Goal: Task Accomplishment & Management: Manage account settings

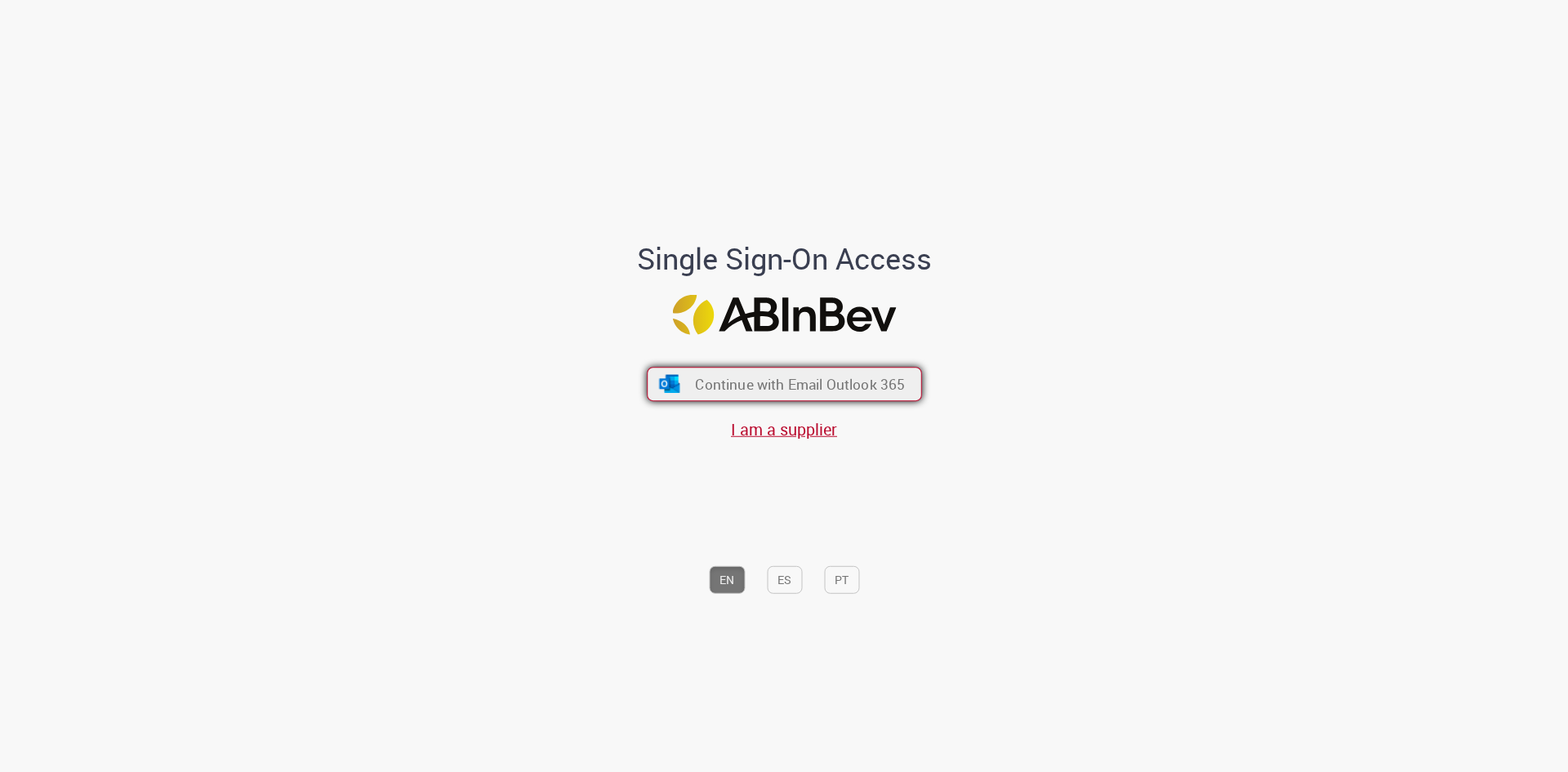
click at [689, 400] on button "Continue with Email Outlook 365" at bounding box center [784, 384] width 275 height 34
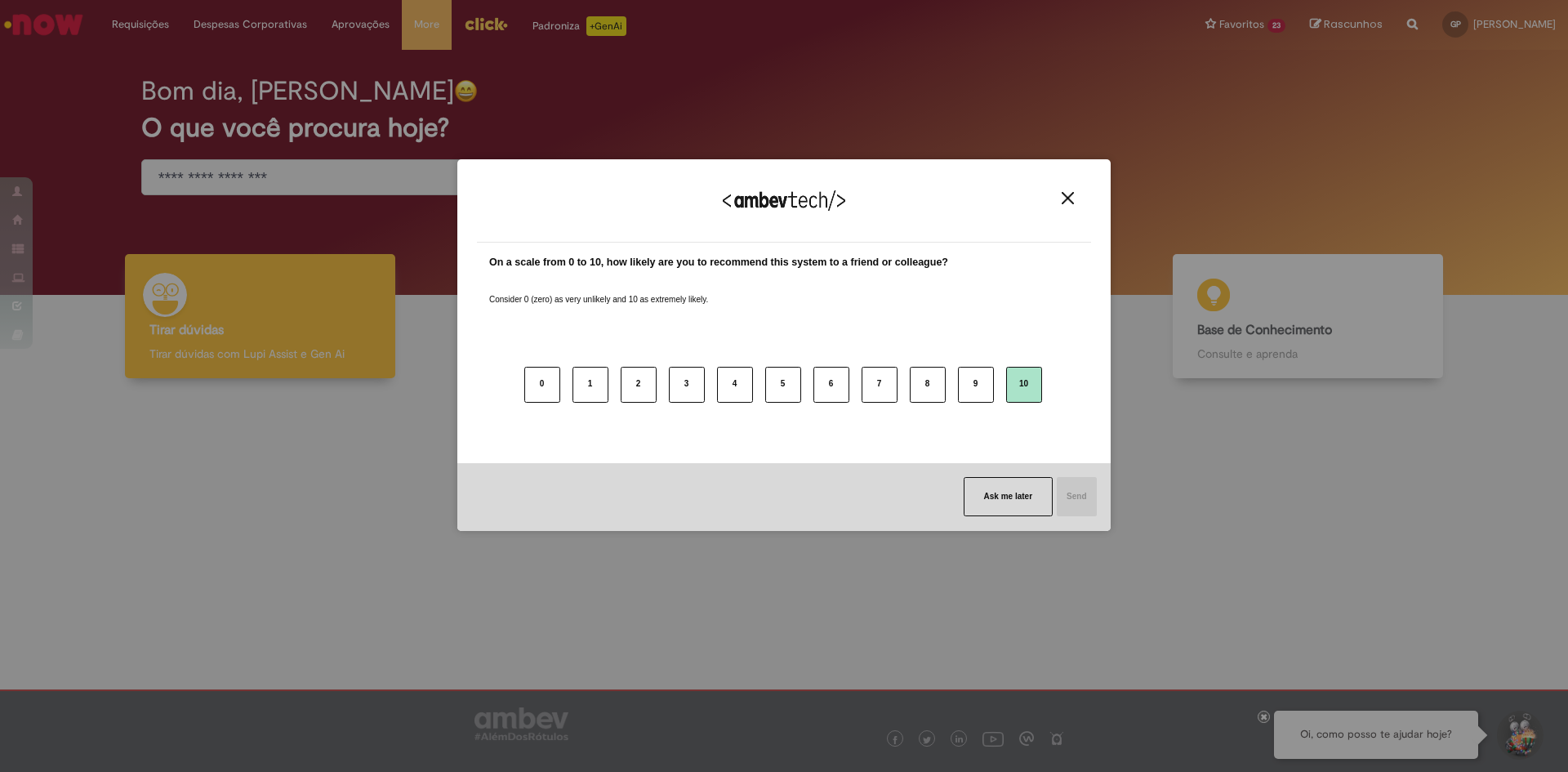
click at [1011, 384] on button "10" at bounding box center [1023, 385] width 36 height 36
click at [1079, 500] on button "Send" at bounding box center [1076, 496] width 41 height 39
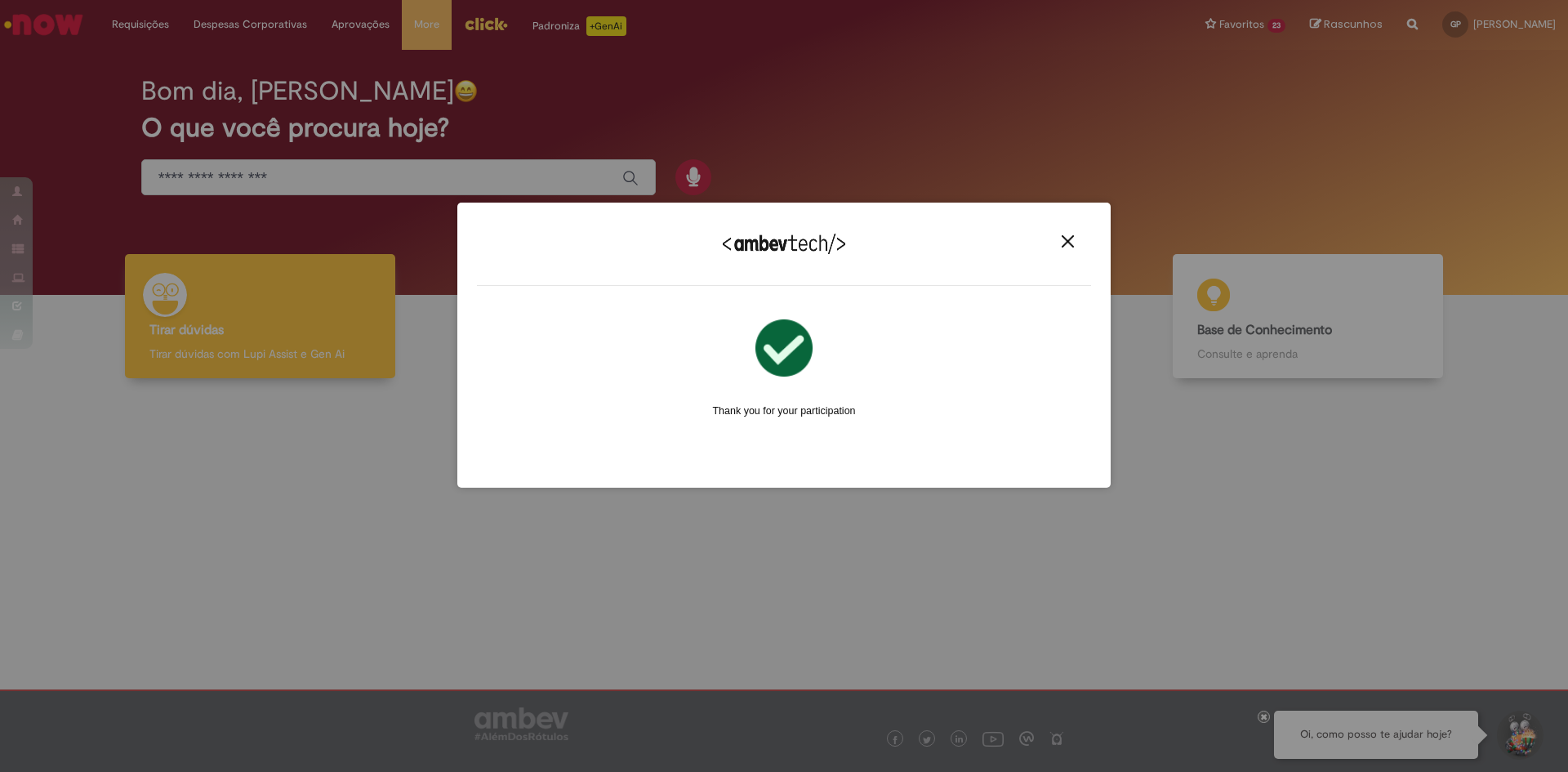
click at [1073, 240] on img "Close" at bounding box center [1068, 241] width 13 height 13
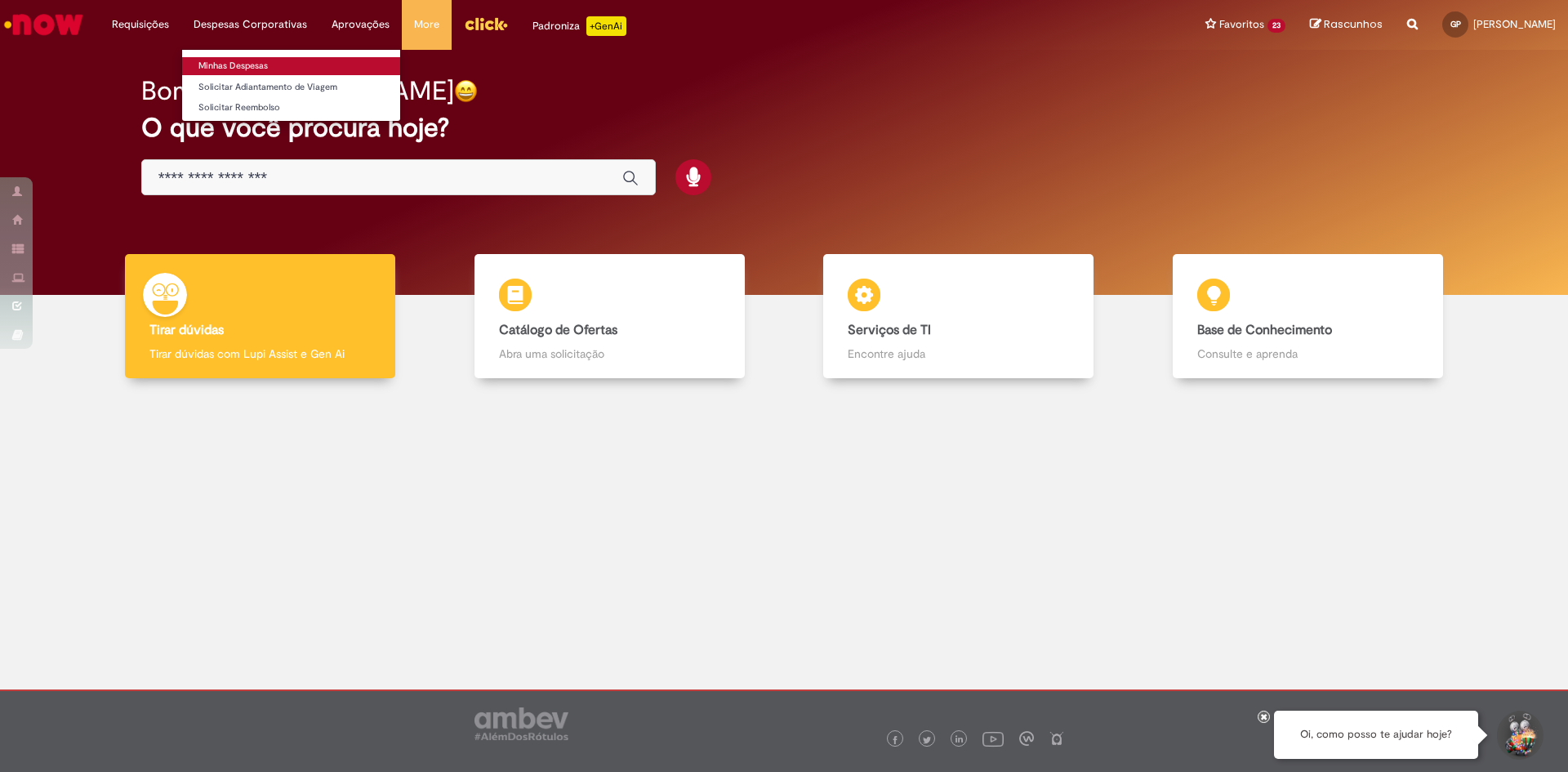
click at [267, 65] on link "Minhas Despesas" at bounding box center [291, 66] width 218 height 18
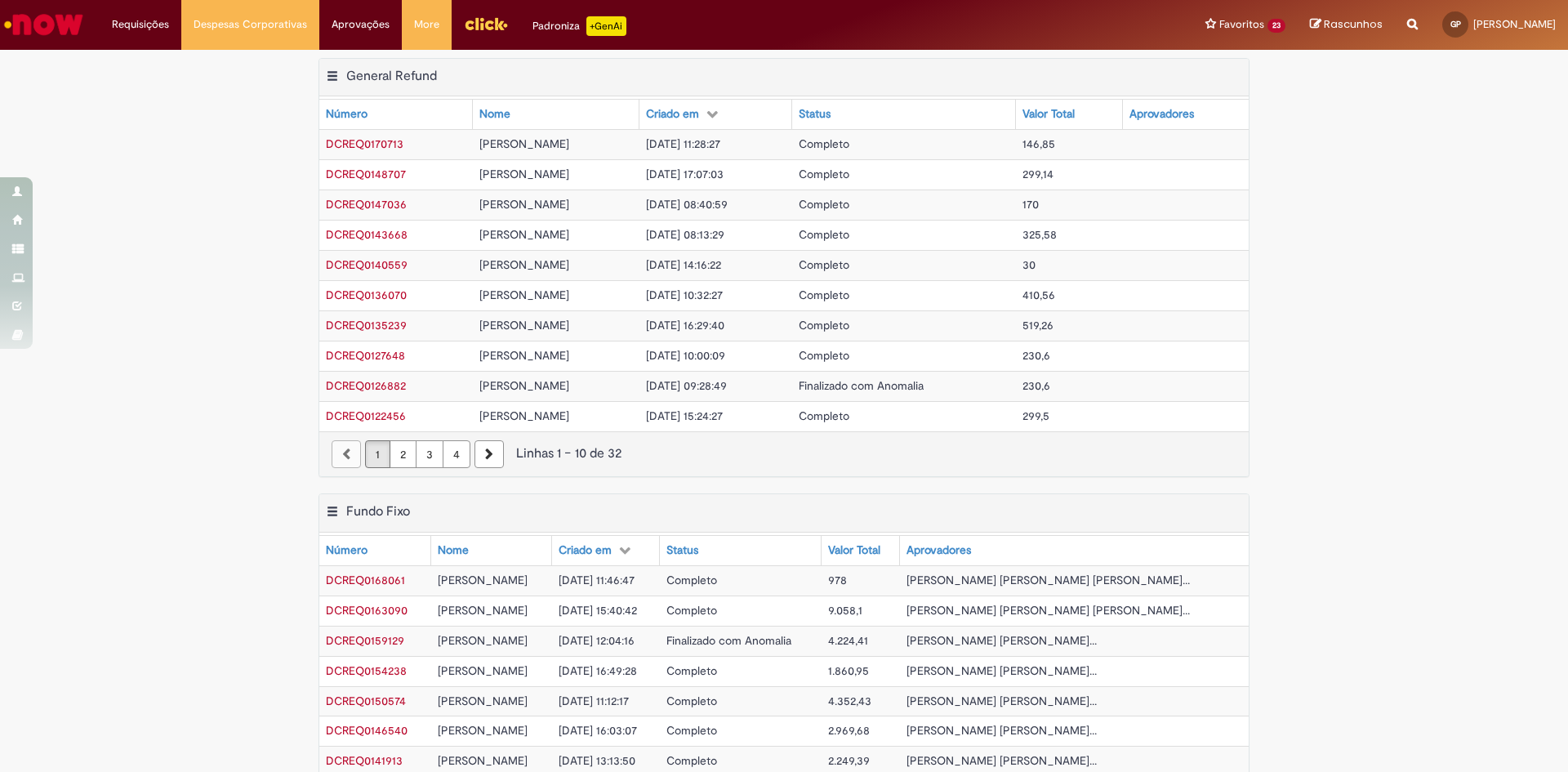
click at [809, 151] on span "Completo" at bounding box center [824, 143] width 50 height 15
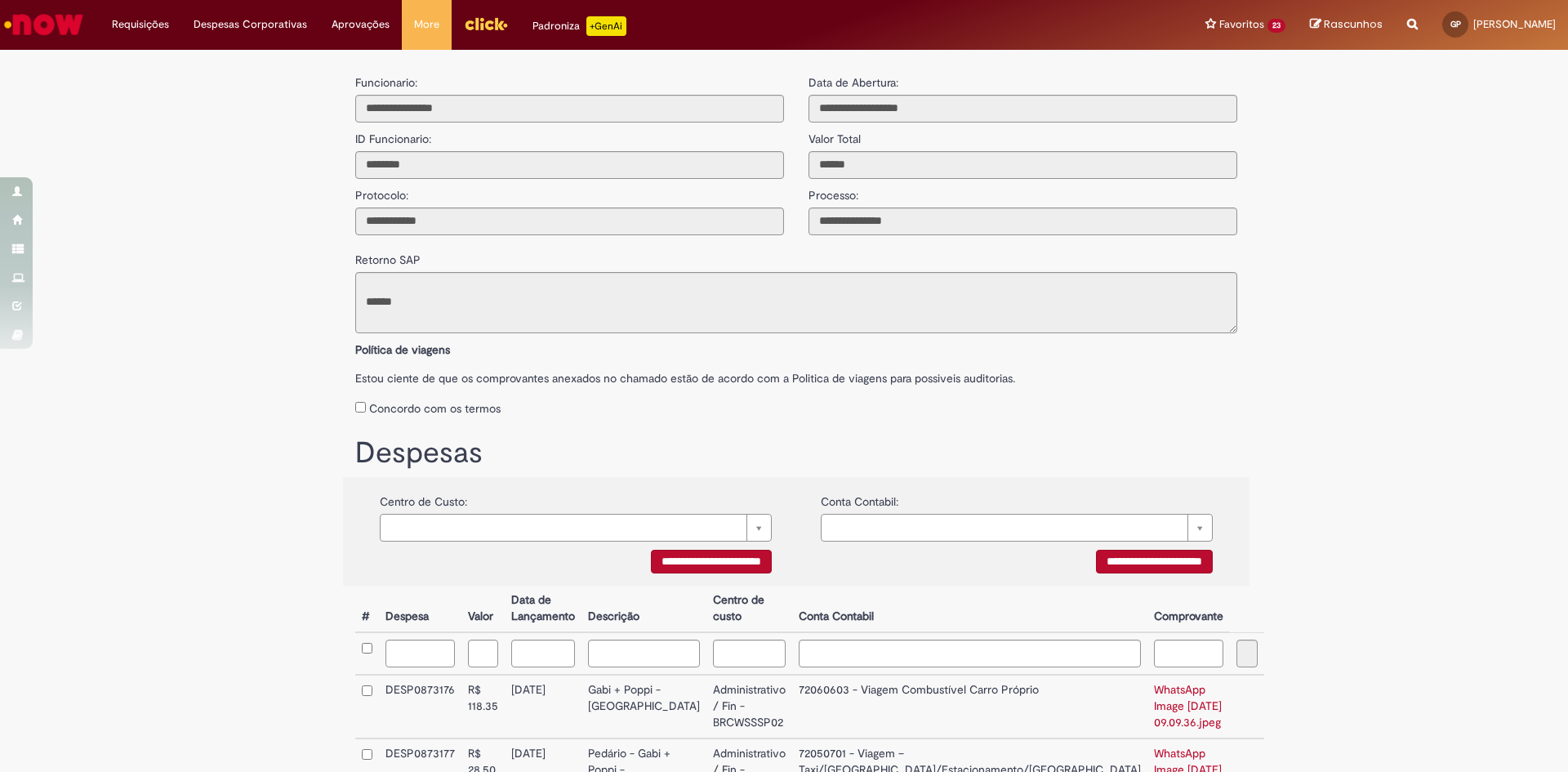
type input "**********"
